Goal: Find specific page/section: Find specific page/section

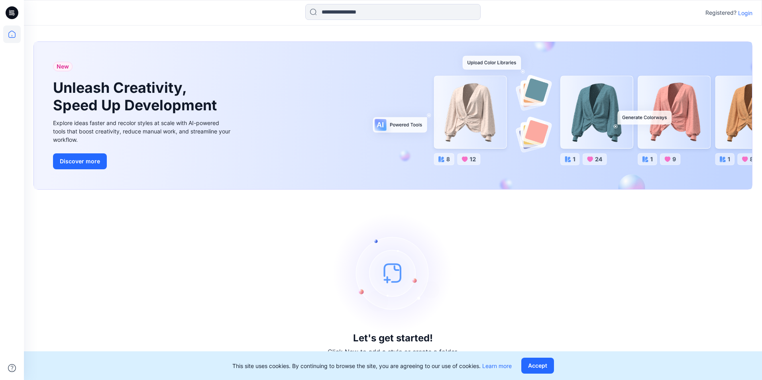
click at [741, 17] on p "Login" at bounding box center [745, 13] width 14 height 8
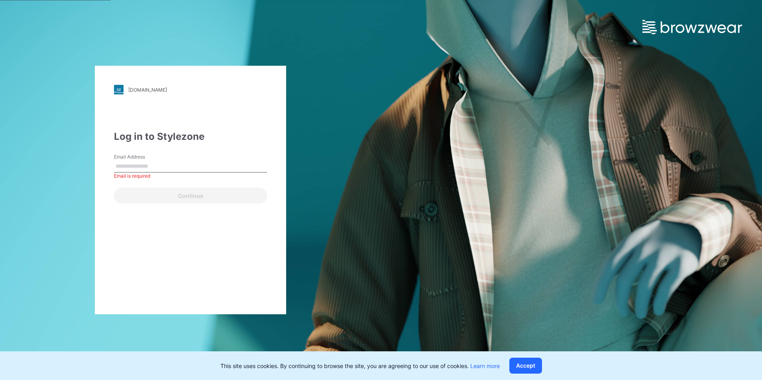
click at [147, 159] on label "Email Address" at bounding box center [142, 156] width 56 height 7
click at [147, 161] on input "Email Address" at bounding box center [190, 167] width 153 height 12
click at [143, 168] on input "Email Address" at bounding box center [190, 167] width 153 height 12
paste input "**********"
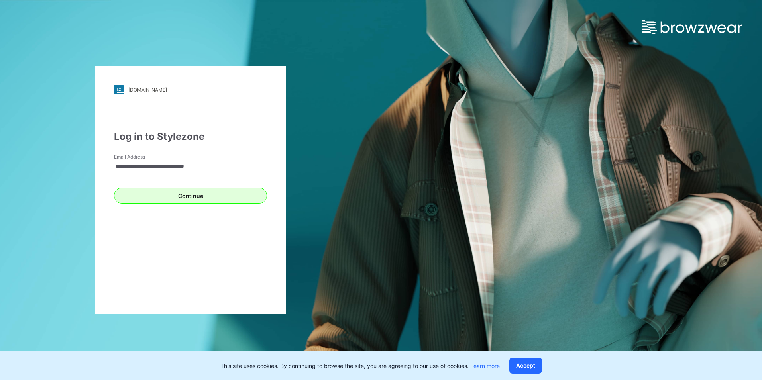
type input "**********"
drag, startPoint x: 123, startPoint y: 197, endPoint x: 128, endPoint y: 201, distance: 6.2
click at [123, 197] on button "Continue" at bounding box center [190, 196] width 153 height 16
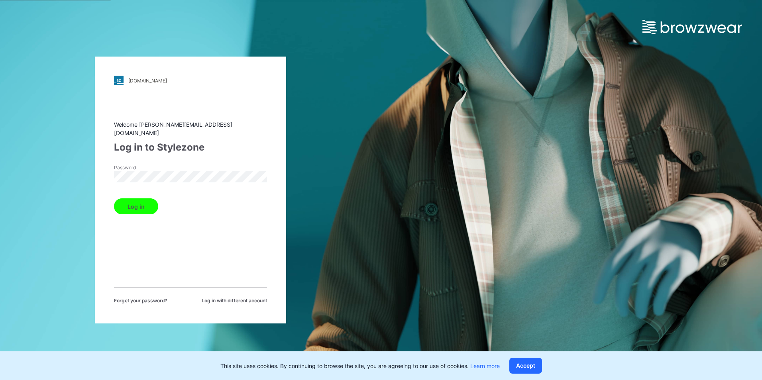
click at [125, 204] on button "Log in" at bounding box center [136, 207] width 44 height 16
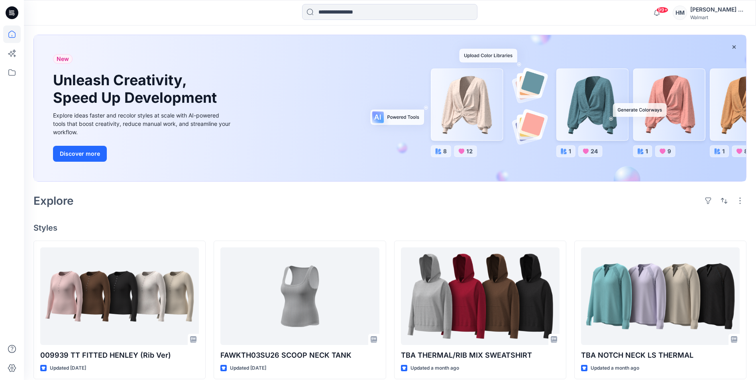
scroll to position [80, 0]
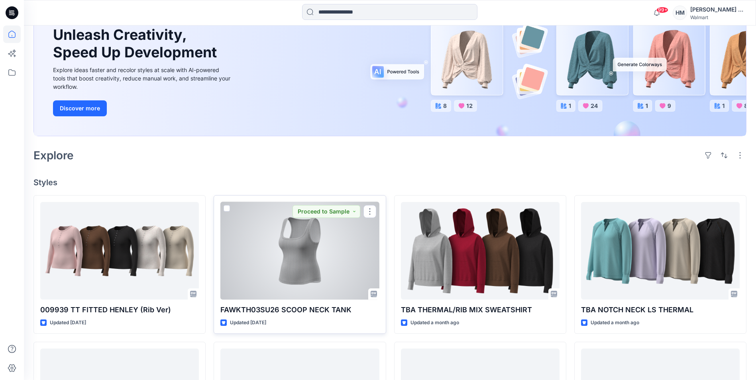
click at [269, 270] on div at bounding box center [299, 251] width 159 height 98
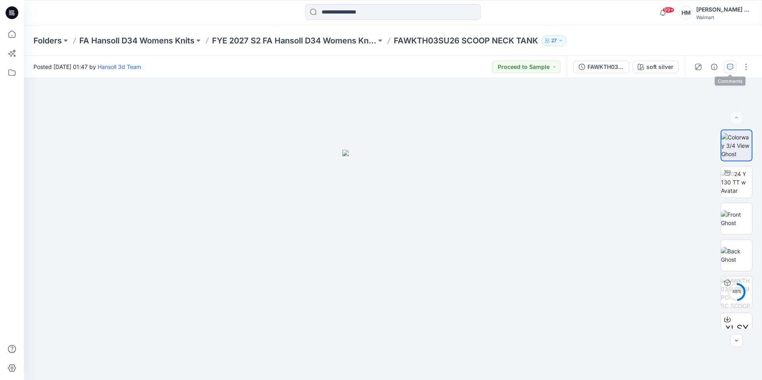
click at [732, 68] on icon "button" at bounding box center [730, 67] width 6 height 6
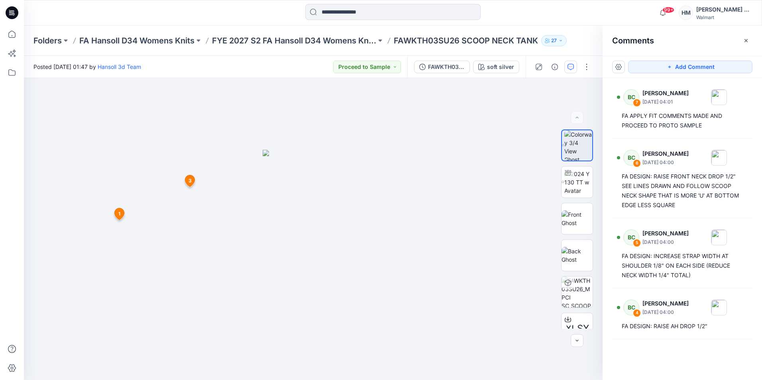
click at [358, 49] on div "Folders FA Hansoll D34 Womens Knits FYE 2027 S2 FA Hansoll D34 Womens Knits FAW…" at bounding box center [393, 41] width 738 height 30
click at [357, 41] on p "FYE 2027 S2 FA Hansoll D34 Womens Knits" at bounding box center [294, 40] width 164 height 11
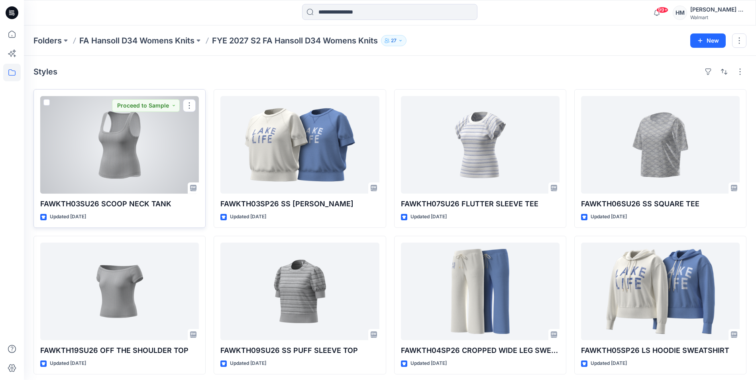
click at [160, 140] on div at bounding box center [119, 145] width 159 height 98
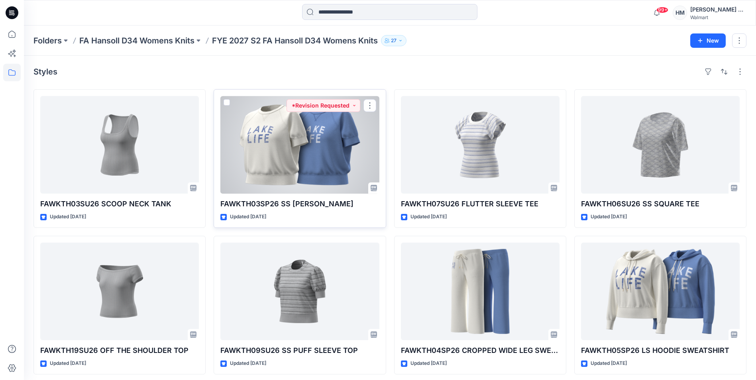
click at [284, 165] on div at bounding box center [299, 145] width 159 height 98
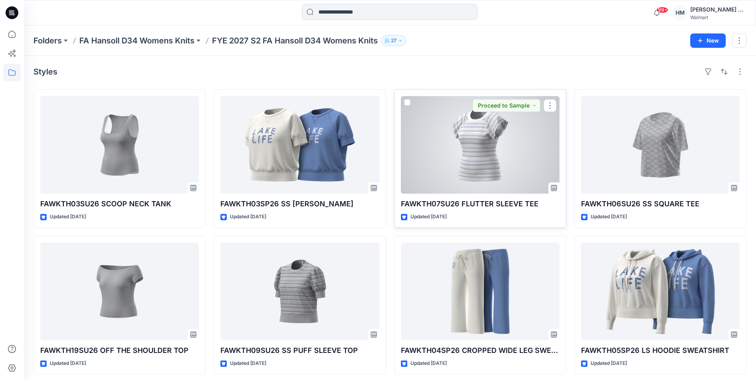
click at [509, 169] on div at bounding box center [480, 145] width 159 height 98
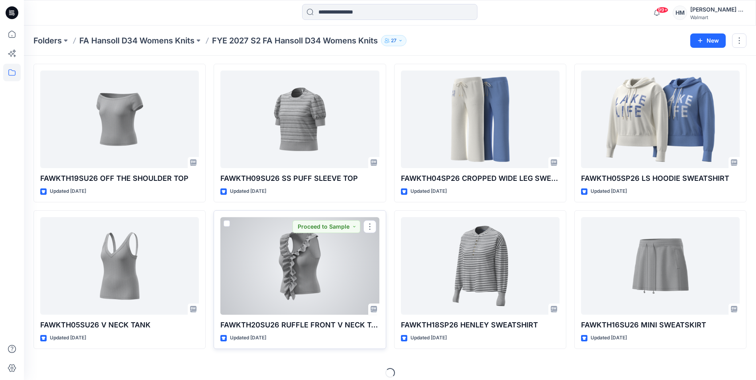
scroll to position [179, 0]
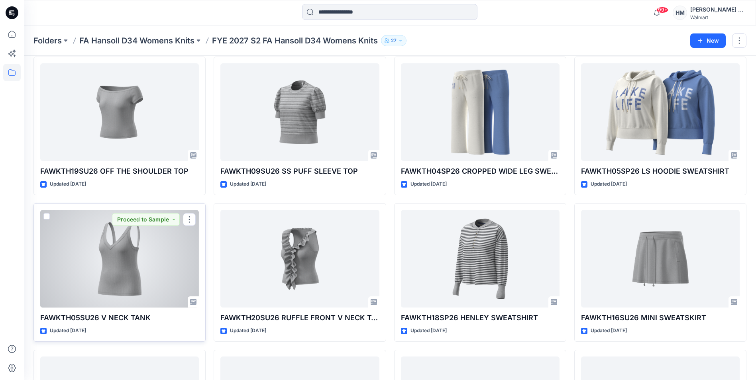
click at [142, 275] on div at bounding box center [119, 259] width 159 height 98
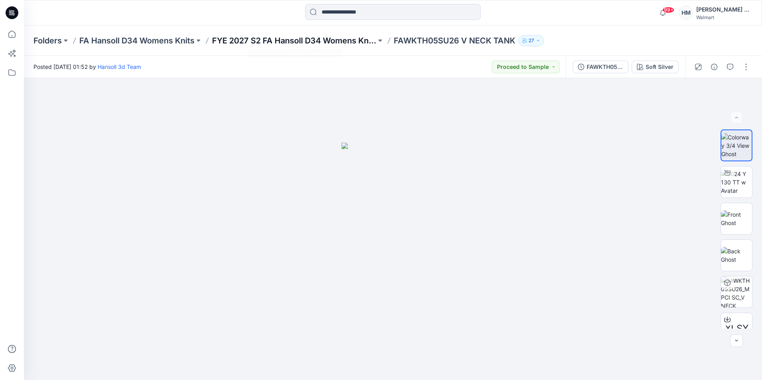
click at [325, 41] on p "FYE 2027 S2 FA Hansoll D34 Womens Knits" at bounding box center [294, 40] width 164 height 11
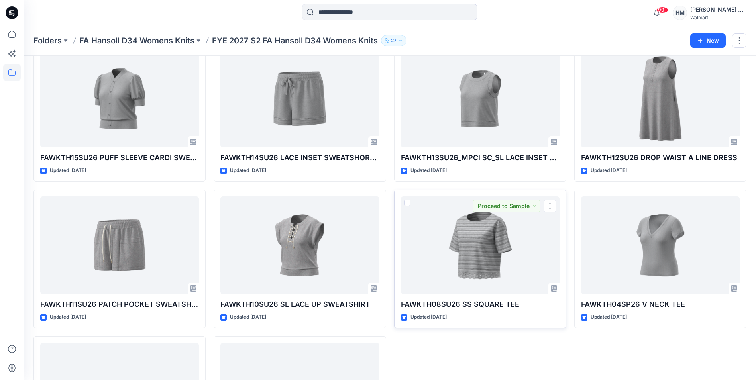
scroll to position [591, 0]
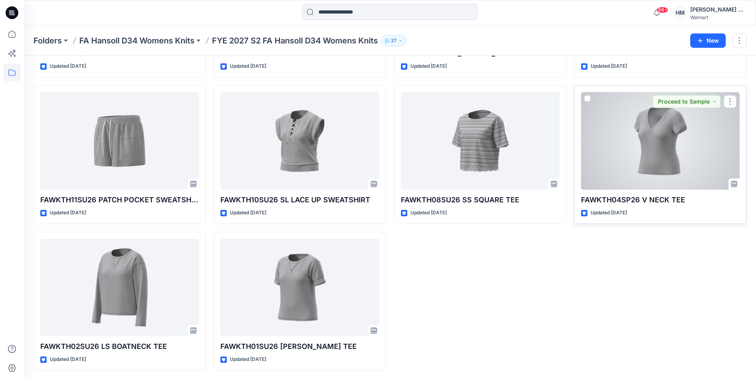
click at [661, 153] on div at bounding box center [660, 141] width 159 height 98
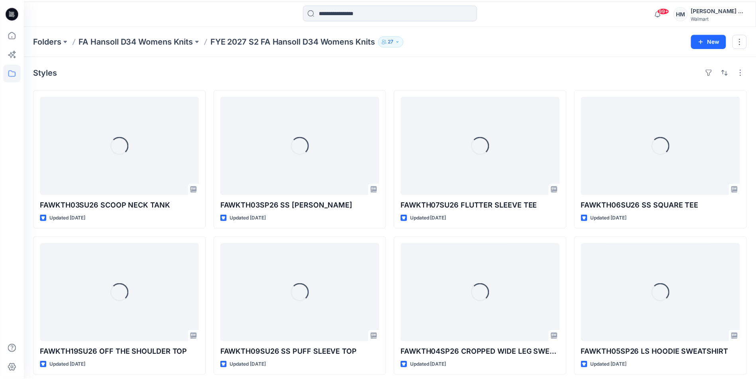
scroll to position [591, 0]
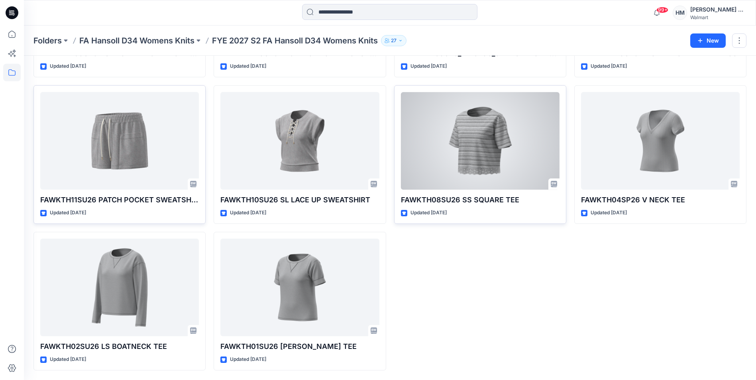
click at [494, 142] on div at bounding box center [480, 141] width 159 height 98
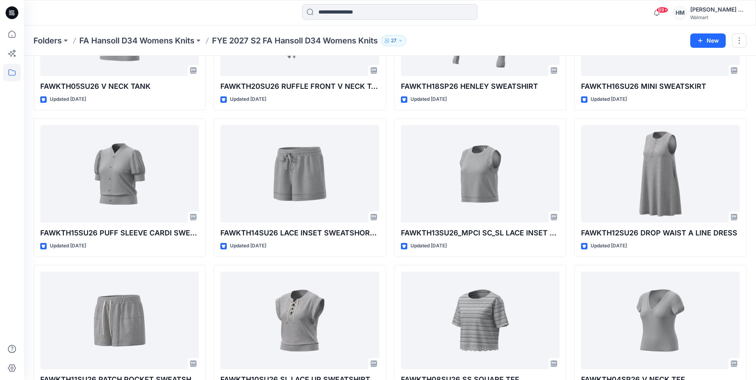
scroll to position [391, 0]
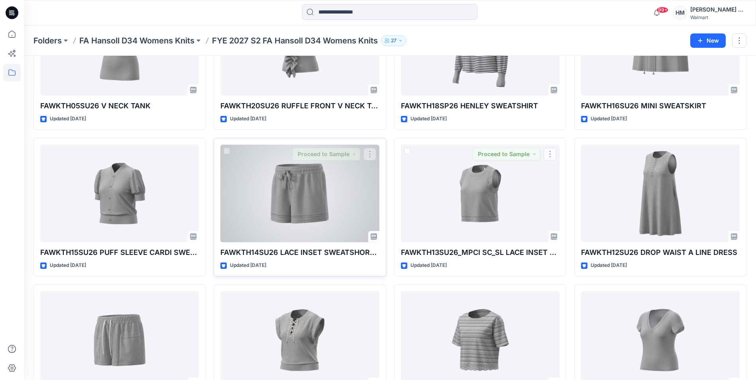
click at [362, 194] on div at bounding box center [299, 194] width 159 height 98
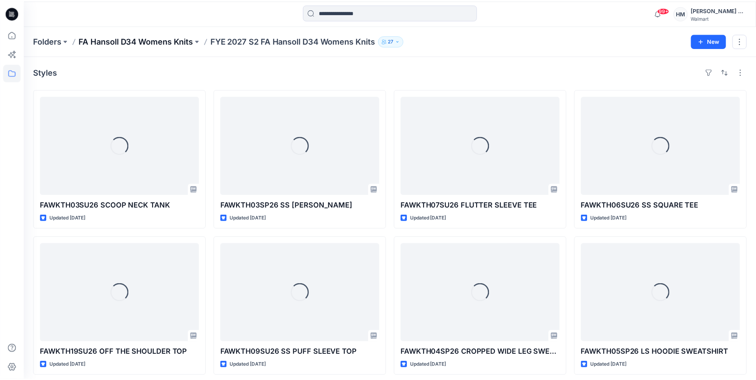
scroll to position [391, 0]
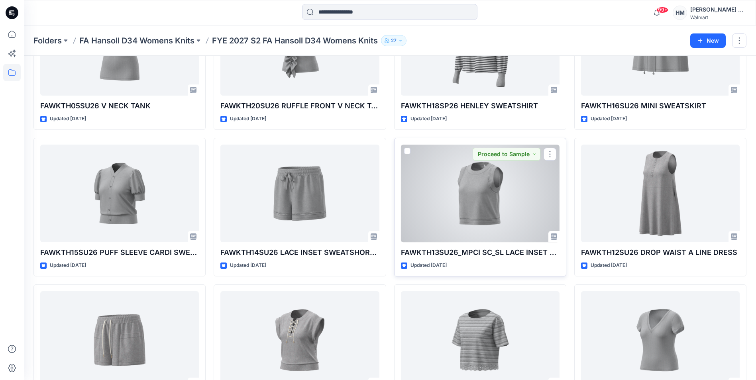
click at [417, 193] on div at bounding box center [480, 194] width 159 height 98
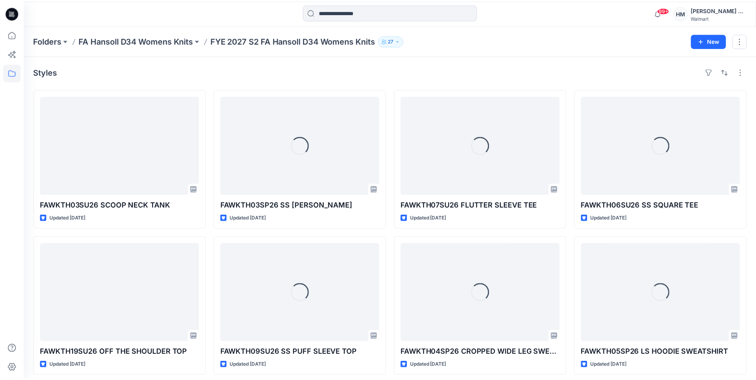
scroll to position [391, 0]
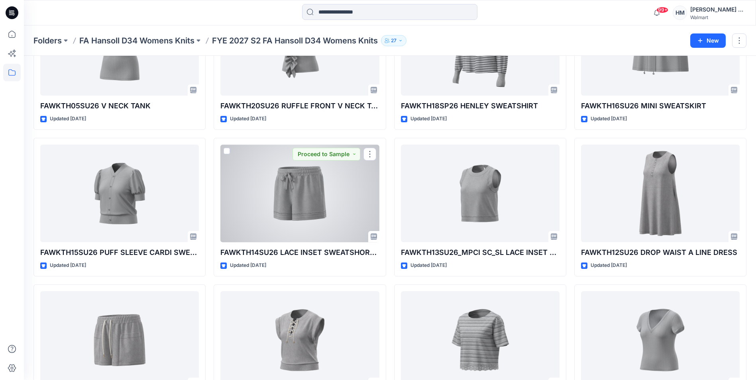
click at [313, 189] on div at bounding box center [299, 194] width 159 height 98
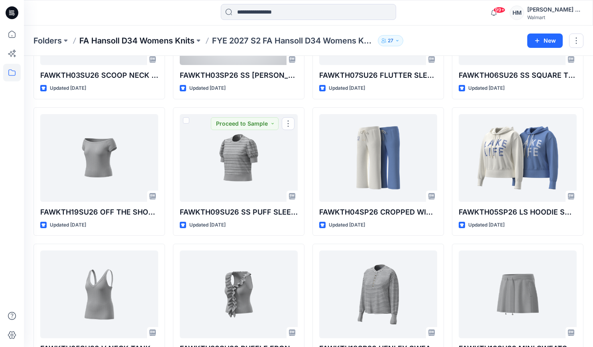
scroll to position [33, 0]
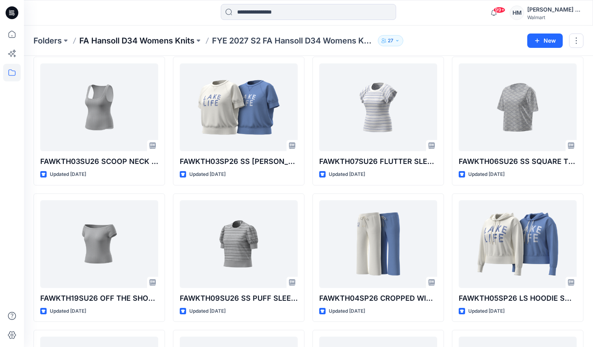
click at [178, 40] on p "FA Hansoll D34 Womens Knits" at bounding box center [136, 40] width 115 height 11
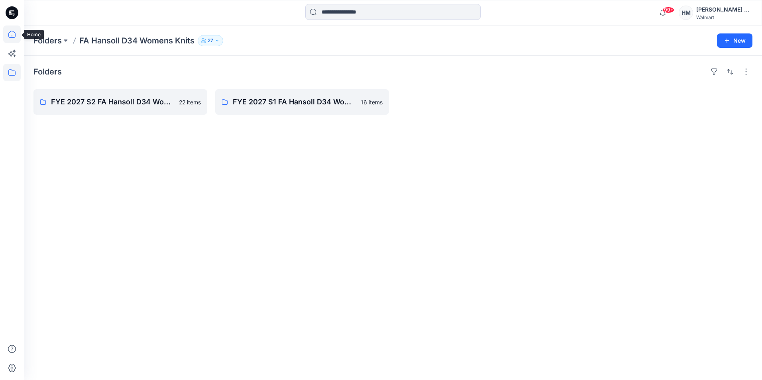
click at [9, 32] on icon at bounding box center [12, 35] width 18 height 18
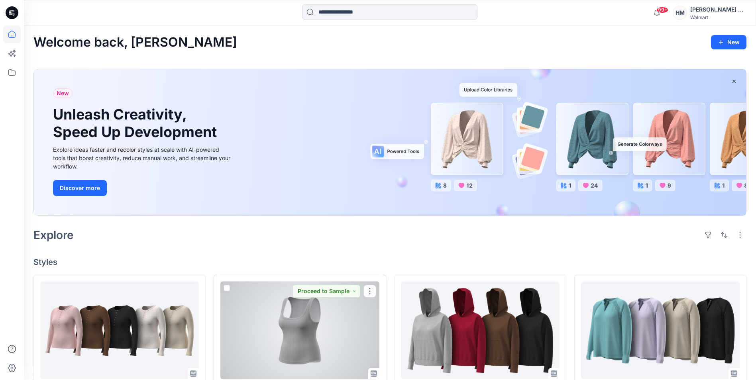
click at [308, 326] on div at bounding box center [299, 331] width 159 height 98
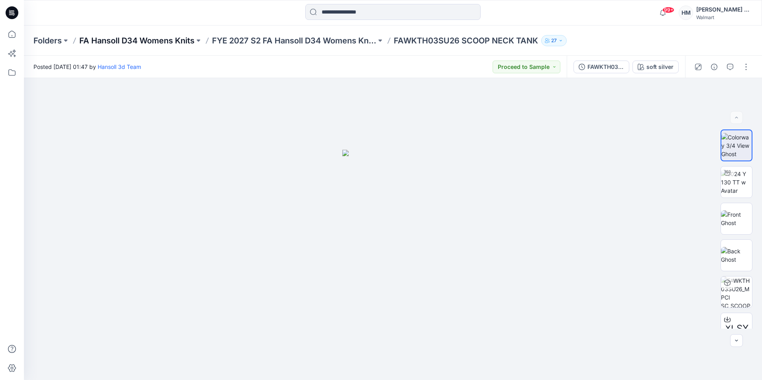
click at [151, 42] on p "FA Hansoll D34 Womens Knits" at bounding box center [136, 40] width 115 height 11
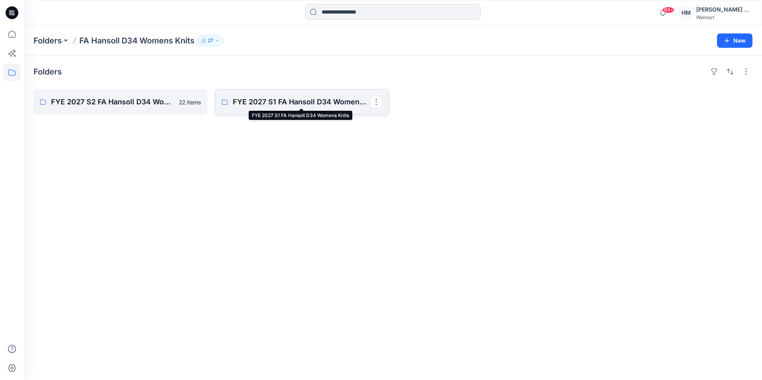
click at [316, 99] on p "FYE 2027 S1 FA Hansoll D34 Womens Knits" at bounding box center [301, 101] width 137 height 11
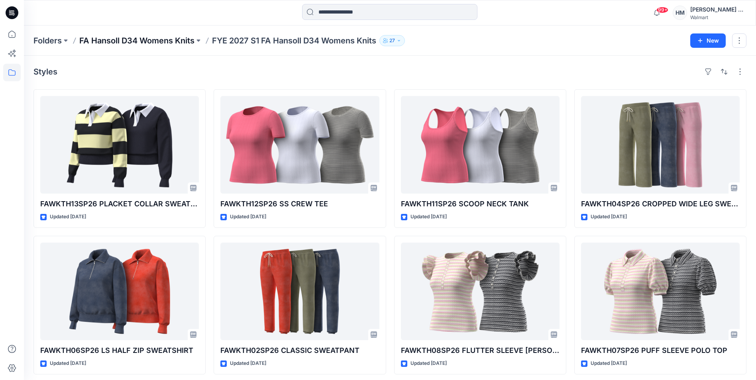
click at [187, 37] on p "FA Hansoll D34 Womens Knits" at bounding box center [136, 40] width 115 height 11
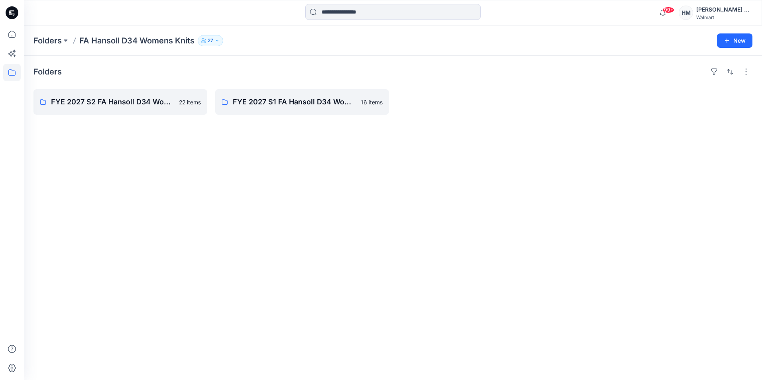
click at [212, 242] on div "Folders FYE 2027 S2 FA Hansoll D34 Womens Knits 22 items FYE 2027 S1 FA Hansoll…" at bounding box center [393, 218] width 738 height 324
drag, startPoint x: 273, startPoint y: 98, endPoint x: 509, endPoint y: 30, distance: 245.9
click at [273, 98] on p "FYE 2027 S1 FA Hansoll D34 Womens Knits" at bounding box center [301, 101] width 137 height 11
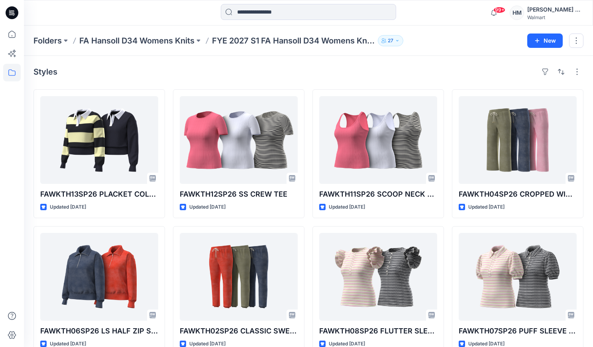
click at [113, 73] on div "Styles" at bounding box center [308, 71] width 550 height 13
click at [73, 74] on div "Styles" at bounding box center [308, 71] width 550 height 13
